Goal: Information Seeking & Learning: Learn about a topic

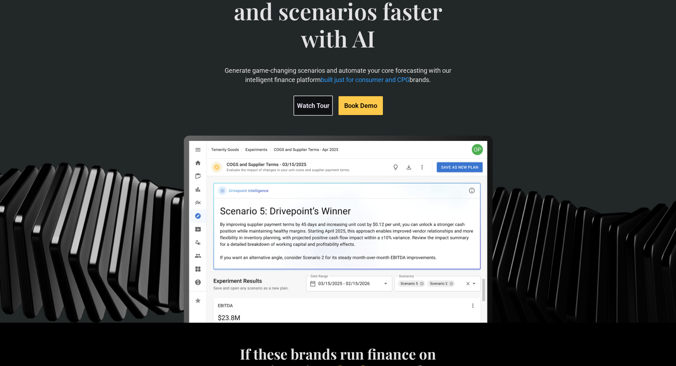
scroll to position [88, 0]
click at [316, 105] on link "Watch Tour" at bounding box center [312, 105] width 39 height 20
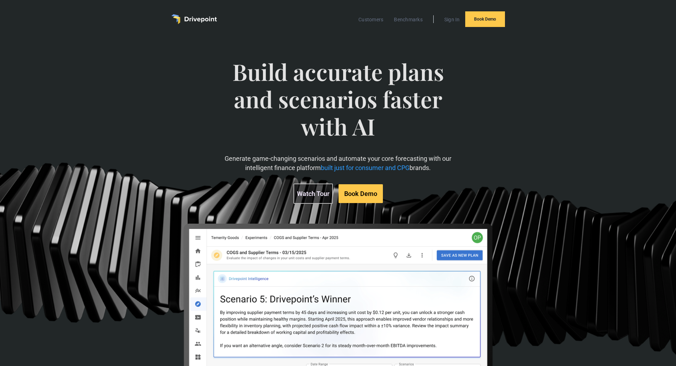
click at [199, 20] on img "home" at bounding box center [193, 19] width 45 height 10
